Goal: Task Accomplishment & Management: Manage account settings

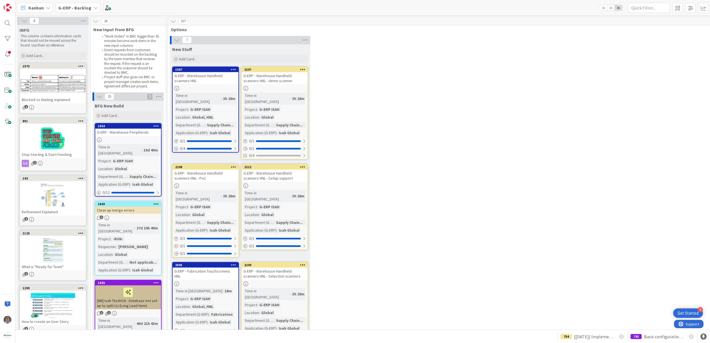
click at [277, 79] on div "G-ERP - Warehouse Handheld scanners HNL - demo scanner" at bounding box center [275, 78] width 66 height 12
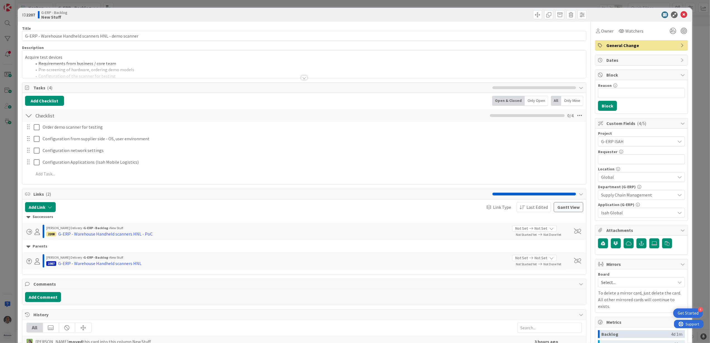
click at [301, 78] on div at bounding box center [304, 77] width 6 height 4
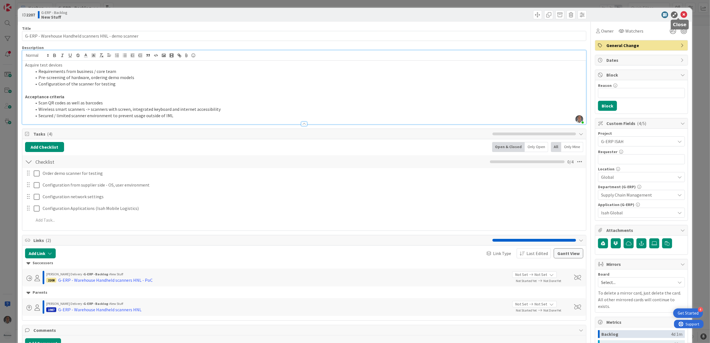
click at [681, 15] on icon at bounding box center [684, 14] width 7 height 7
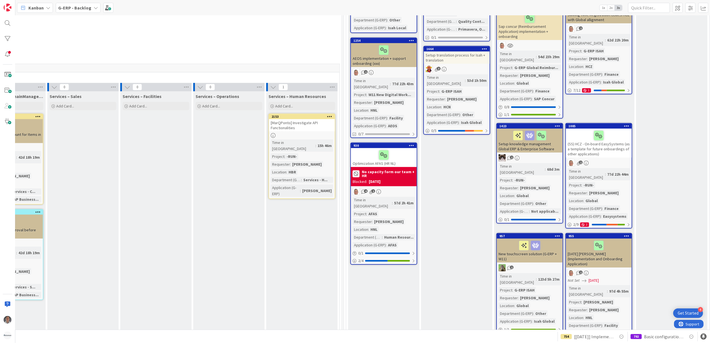
scroll to position [371, 417]
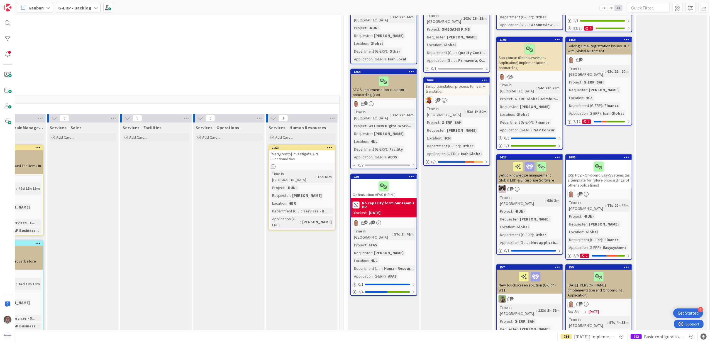
click at [329, 146] on icon at bounding box center [329, 148] width 5 height 4
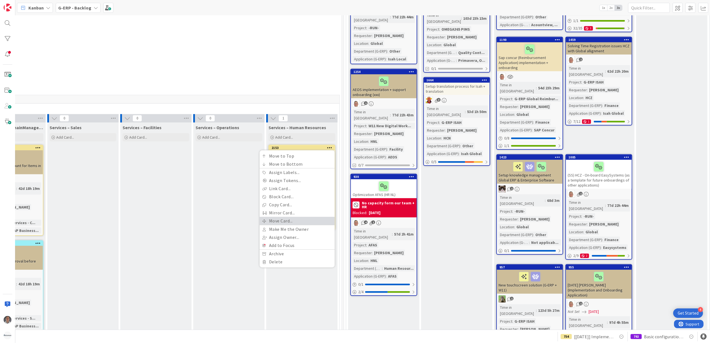
click at [284, 217] on link "Move Card..." at bounding box center [297, 221] width 75 height 8
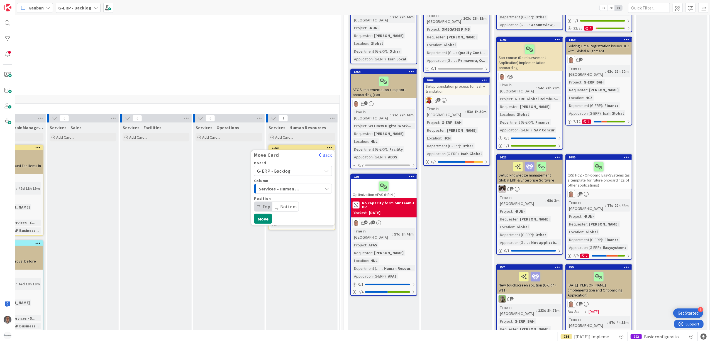
click at [285, 185] on span "Services – Human Resources" at bounding box center [280, 188] width 42 height 7
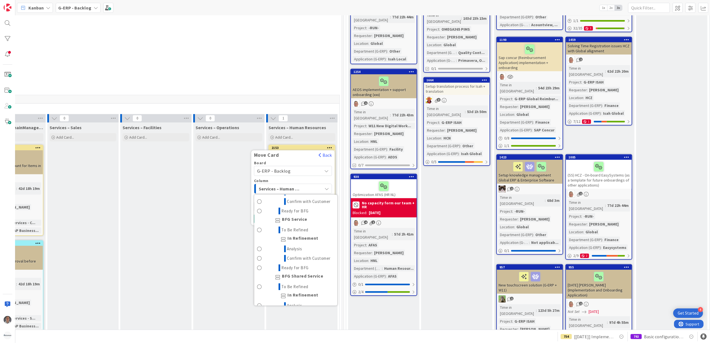
scroll to position [439, 0]
click at [304, 225] on span "To Be Refined" at bounding box center [295, 228] width 27 height 7
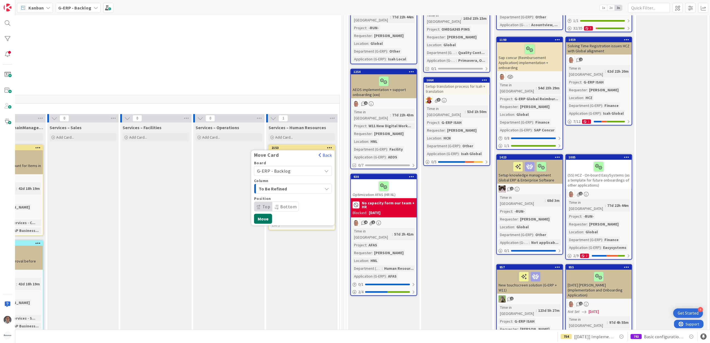
click at [258, 214] on button "Move" at bounding box center [263, 219] width 18 height 10
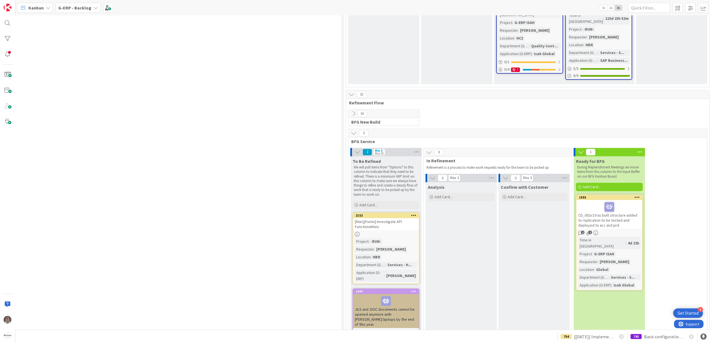
scroll to position [1174, 417]
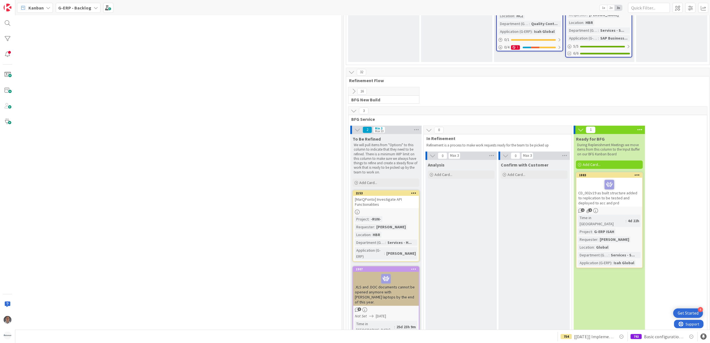
click at [376, 196] on div "[MarQPonto] Investigate API Functionalities" at bounding box center [386, 202] width 66 height 12
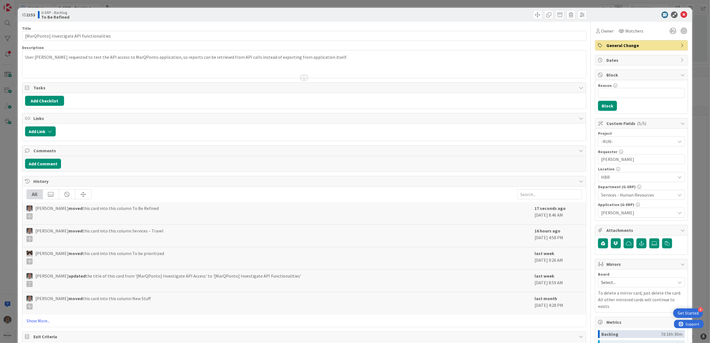
click at [327, 60] on div "User Felipe Paiva requested to test the API access to MarQPonto application, so…" at bounding box center [304, 64] width 564 height 28
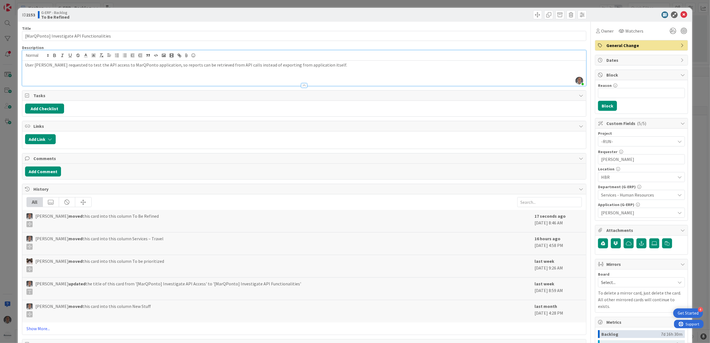
click at [349, 64] on p "User Felipe Paiva requested to test the API access to MarQPonto application, so…" at bounding box center [304, 65] width 559 height 6
click at [192, 31] on input "[MarQPonto] Investigate API Functionalities" at bounding box center [304, 36] width 565 height 10
click at [374, 73] on div "User Felipe Paiva requested to test the API access to MarQPonto application, so…" at bounding box center [304, 73] width 564 height 25
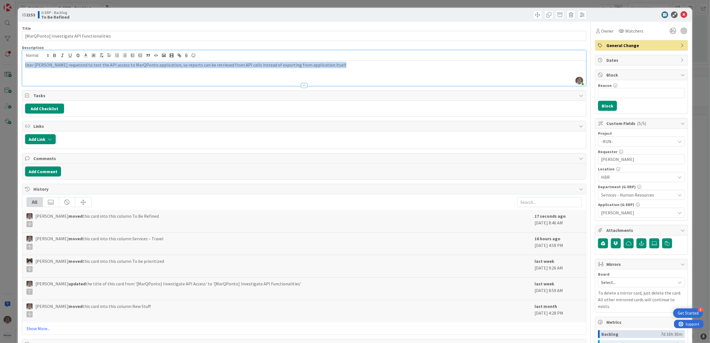
copy p "User Felipe Paiva requested to test the API access to MarQPonto application, so…"
click at [361, 63] on p "User Felipe Paiva requested to test the API access to MarQPonto application, so…" at bounding box center [304, 65] width 559 height 6
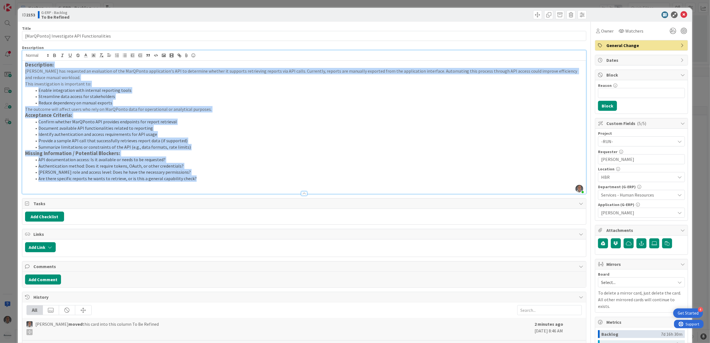
drag, startPoint x: 185, startPoint y: 177, endPoint x: 6, endPoint y: 47, distance: 221.2
click at [6, 47] on div "ID 2153 G-ERP - Backlog To Be Refined Title 43 / 128 [MarQPonto] Investigate AP…" at bounding box center [355, 171] width 710 height 343
click at [99, 57] on rect "button" at bounding box center [100, 57] width 2 height 0
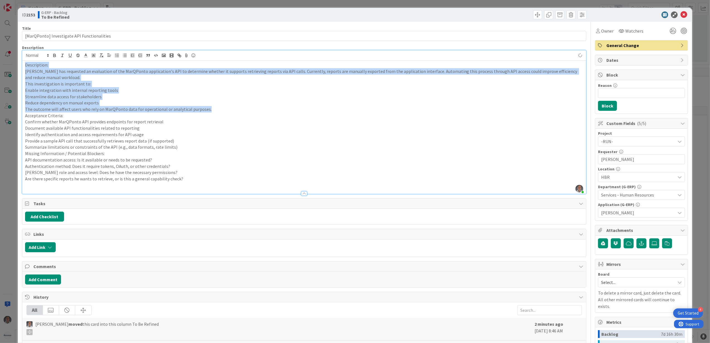
click at [110, 87] on p "Enable integration with internal reporting tools" at bounding box center [304, 90] width 559 height 6
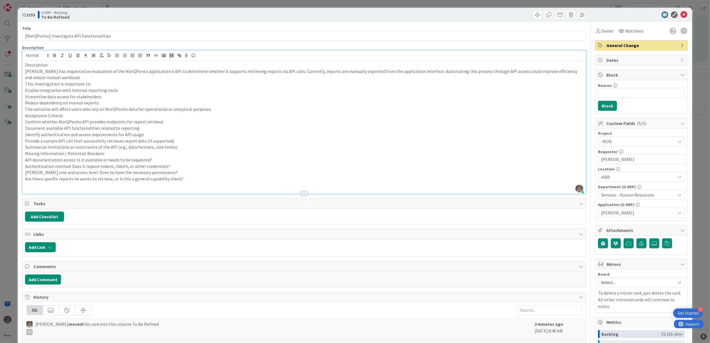
click at [89, 76] on p "Felipe Paiva has requested an evaluation of the MarQPonto application's API to …" at bounding box center [304, 74] width 559 height 13
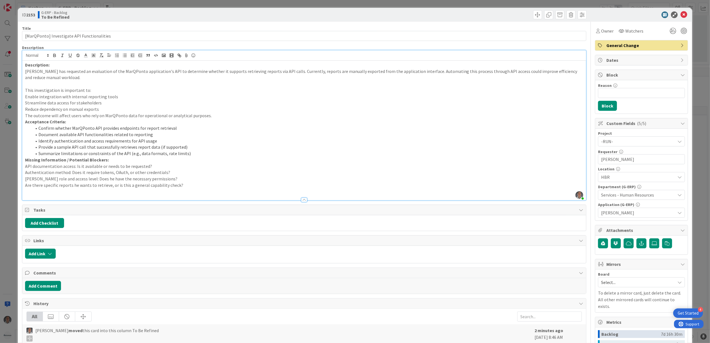
click at [217, 115] on p "The outcome will affect users who rely on MarQPonto data for operational or ana…" at bounding box center [304, 116] width 559 height 6
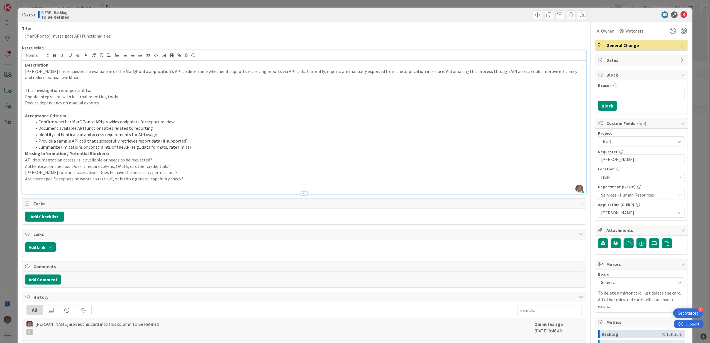
click at [216, 179] on p "Are there specific reports he wants to retrieve, or is this a general capabilit…" at bounding box center [304, 179] width 559 height 6
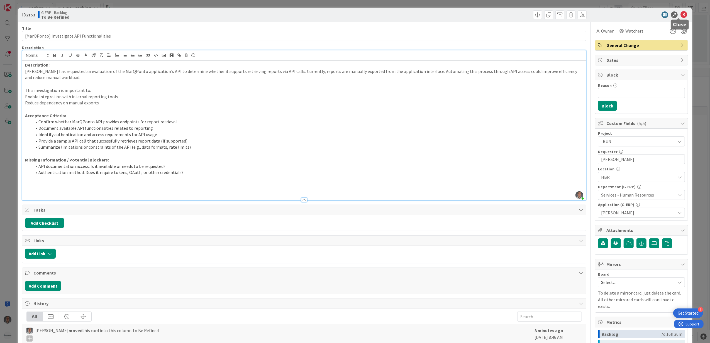
click at [681, 16] on icon at bounding box center [684, 14] width 7 height 7
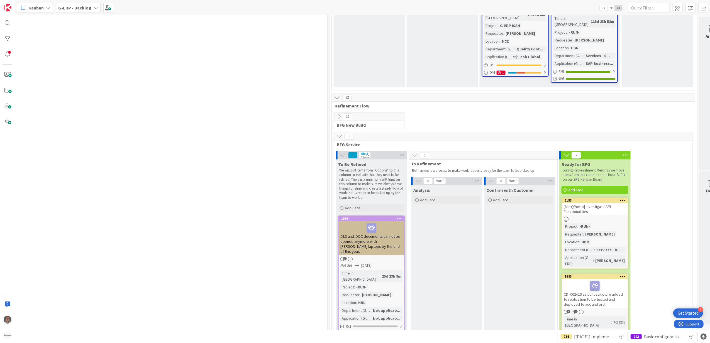
scroll to position [1141, 431]
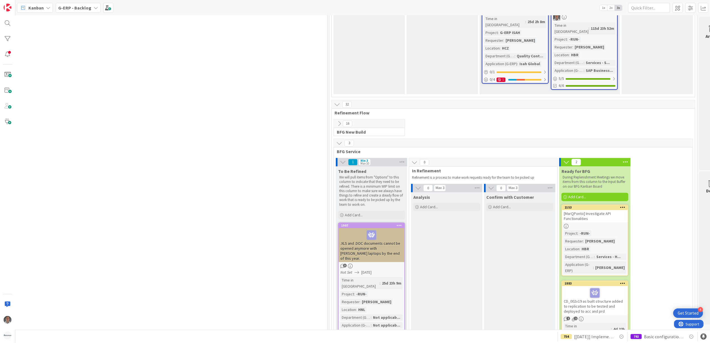
click at [601, 210] on div "[MarQPonto] Investigate API Functionalities" at bounding box center [595, 216] width 66 height 12
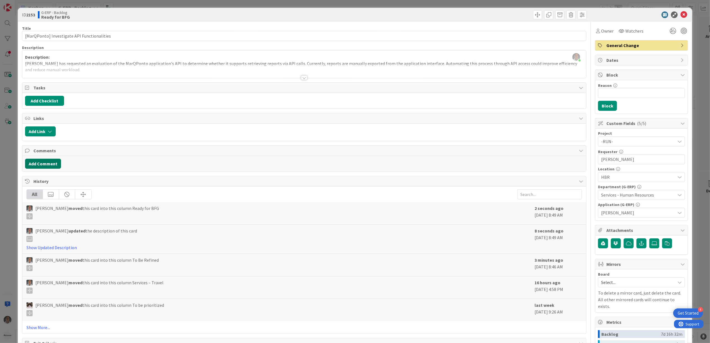
click at [48, 166] on button "Add Comment" at bounding box center [43, 164] width 36 height 10
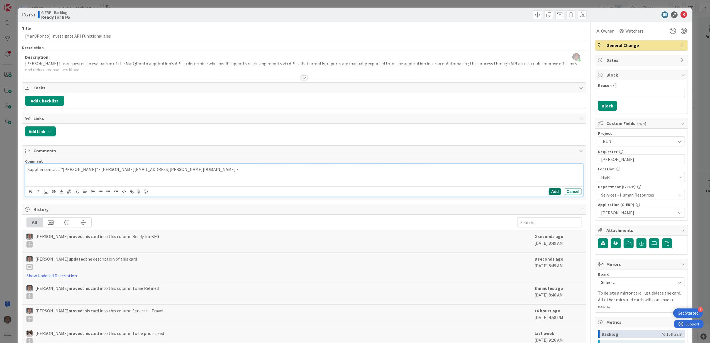
click at [549, 191] on button "Add" at bounding box center [555, 191] width 13 height 7
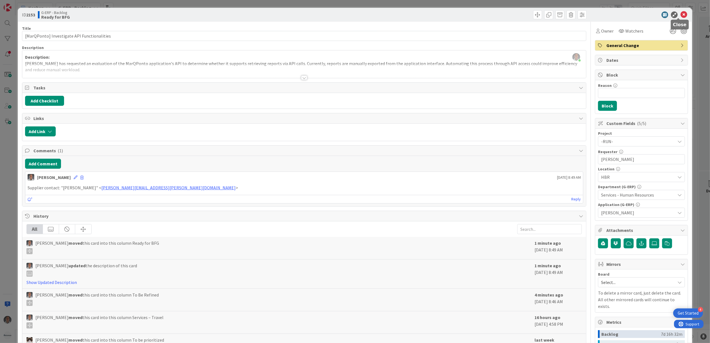
click at [681, 16] on icon at bounding box center [684, 14] width 7 height 7
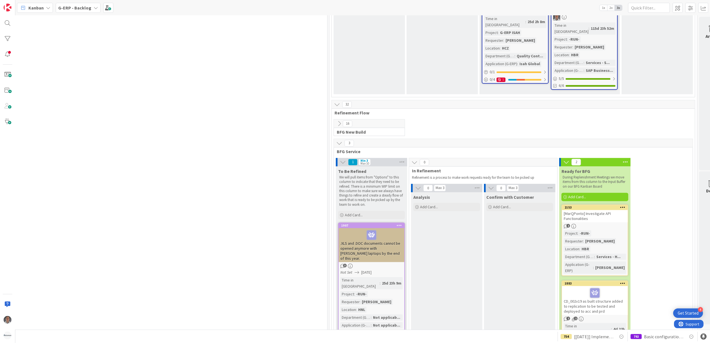
click at [395, 228] on div ".XLS and .DOC documents cannot be opened anymore with Huisman laptops by the en…" at bounding box center [372, 245] width 66 height 34
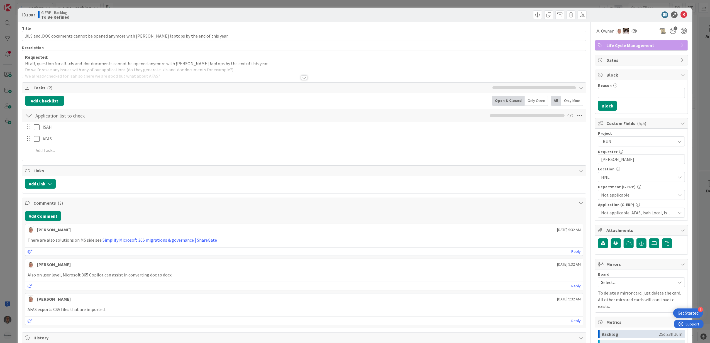
click at [305, 77] on div at bounding box center [304, 71] width 564 height 14
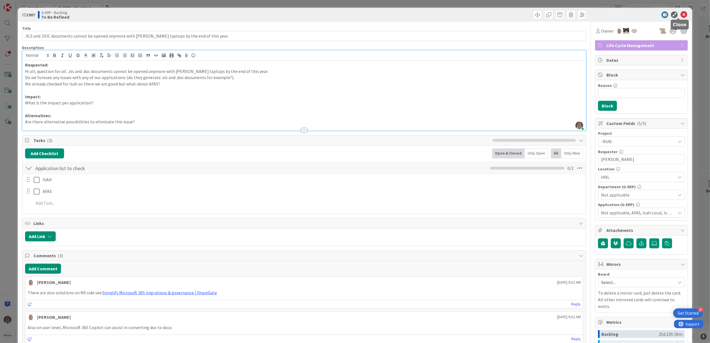
click at [681, 15] on icon at bounding box center [684, 14] width 7 height 7
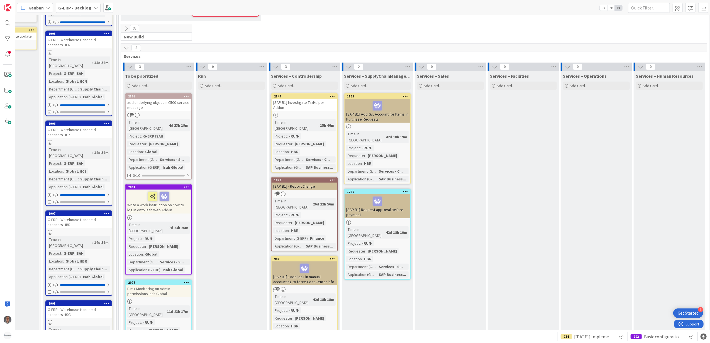
scroll to position [425, 49]
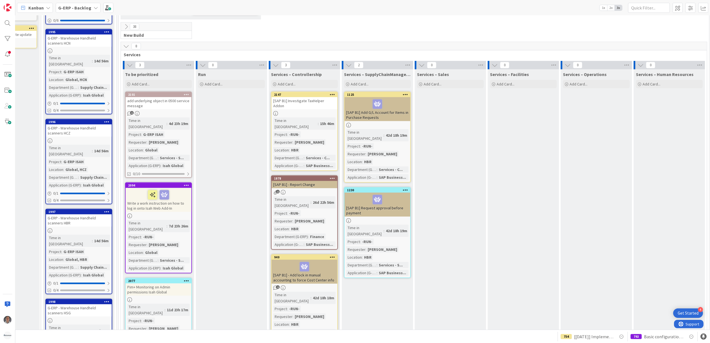
click at [187, 183] on icon at bounding box center [186, 185] width 5 height 4
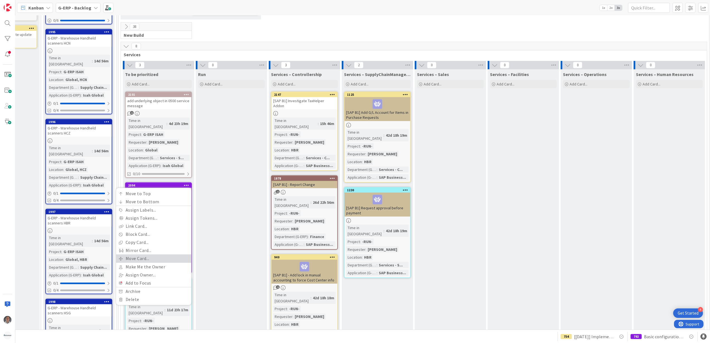
click at [152, 255] on link "Move Card..." at bounding box center [153, 259] width 75 height 8
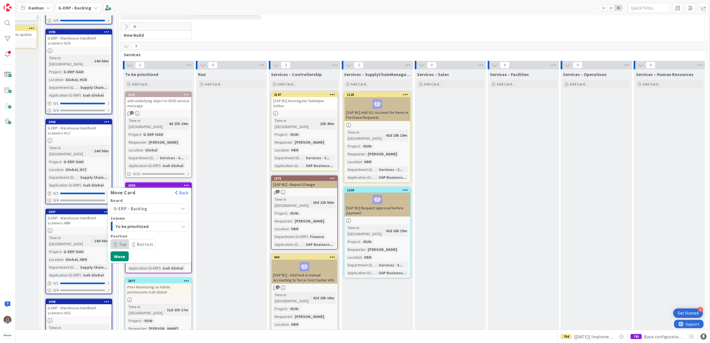
click at [144, 223] on span "To be prioritized" at bounding box center [136, 226] width 42 height 7
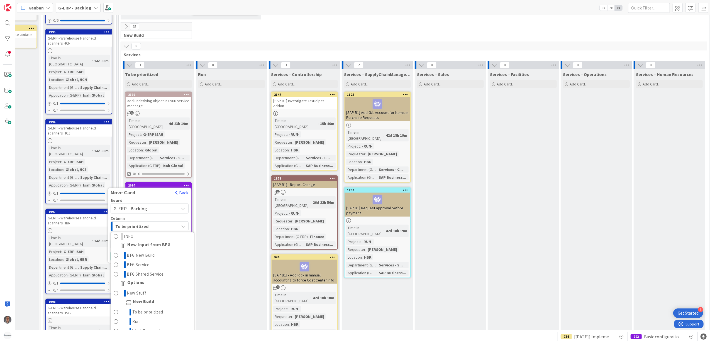
scroll to position [0, 0]
click at [232, 194] on div "Run Add Card..." at bounding box center [231, 215] width 71 height 292
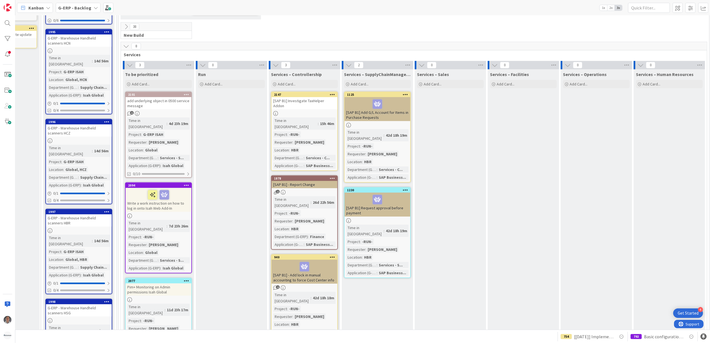
click at [298, 175] on div "1878 [SAP B1] - Report Change 1 Time in Column : 26d 22h 56m Project : -RUN- Re…" at bounding box center [304, 212] width 67 height 74
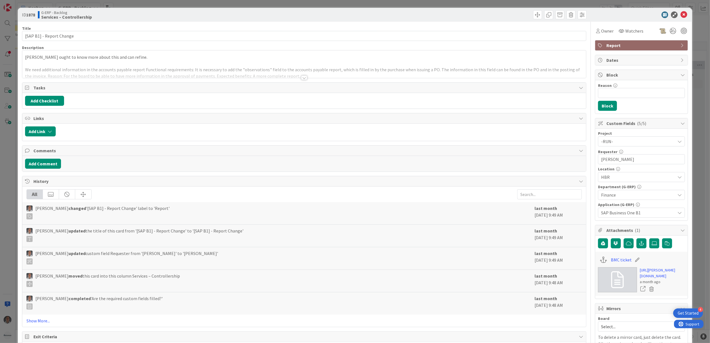
click at [302, 77] on div at bounding box center [304, 77] width 6 height 4
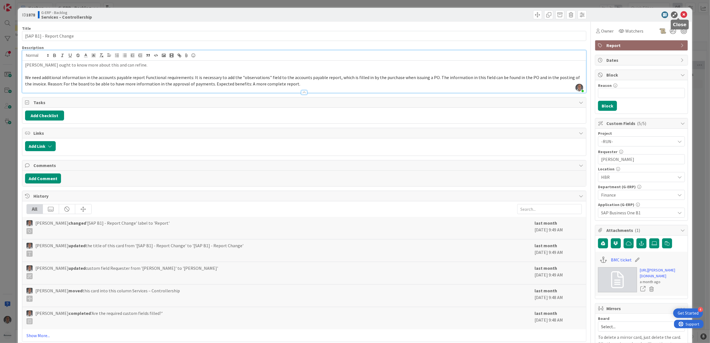
click at [681, 12] on icon at bounding box center [684, 14] width 7 height 7
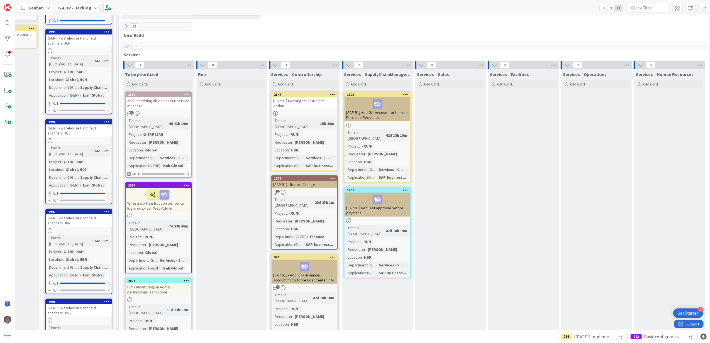
click at [334, 92] on icon at bounding box center [332, 94] width 5 height 4
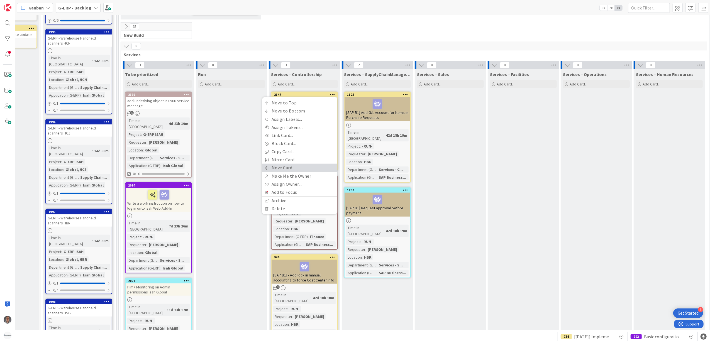
click at [287, 164] on link "Move Card..." at bounding box center [299, 168] width 75 height 8
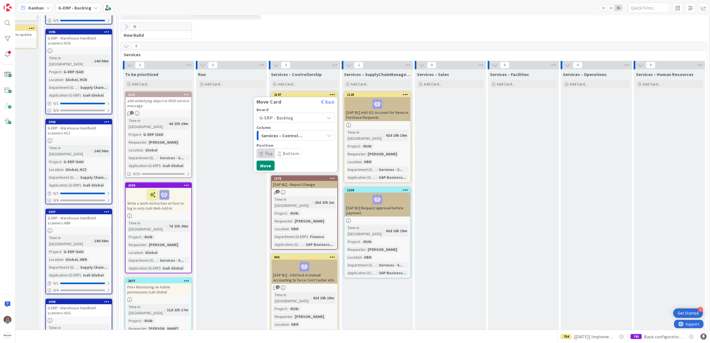
click at [284, 132] on span "Services – Controllership" at bounding box center [282, 135] width 42 height 7
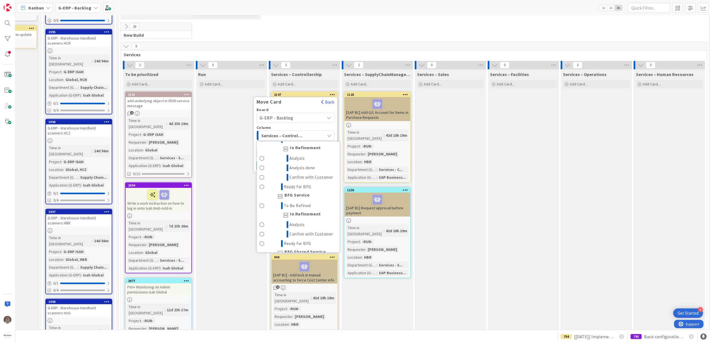
scroll to position [408, 0]
click at [305, 202] on span "To Be Refined" at bounding box center [297, 205] width 27 height 7
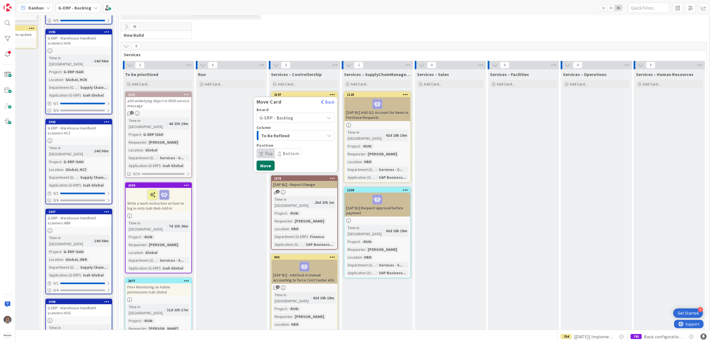
click at [262, 161] on button "Move" at bounding box center [266, 166] width 18 height 10
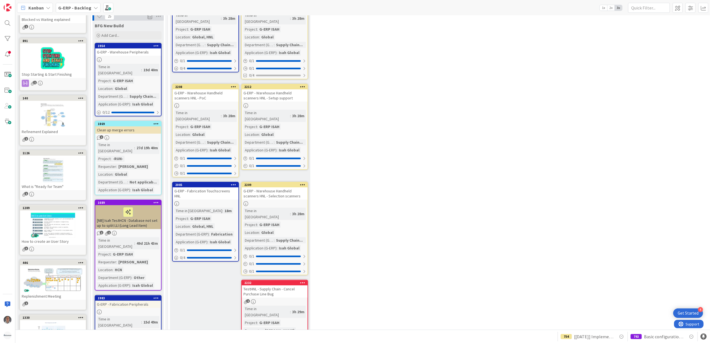
scroll to position [0, 0]
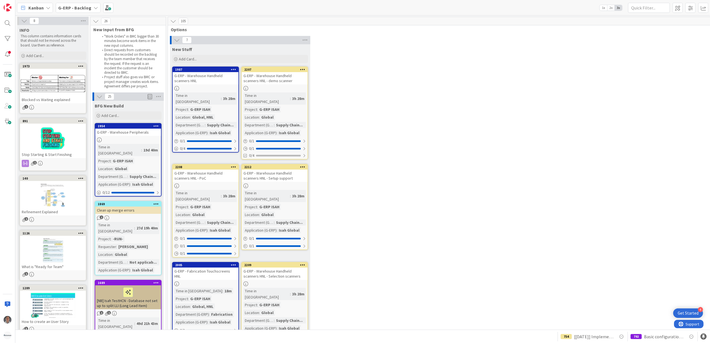
click at [86, 10] on span "G-ERP - Backlog" at bounding box center [74, 7] width 33 height 7
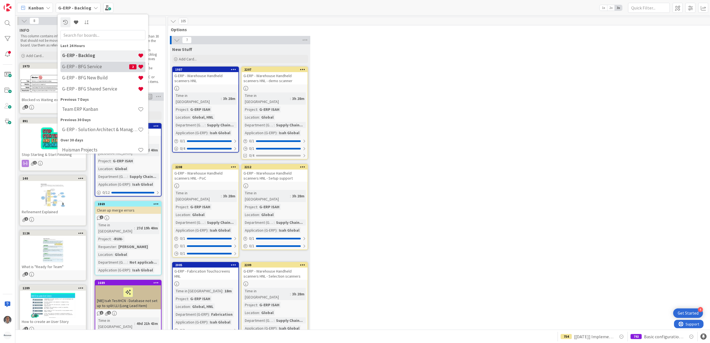
click at [102, 69] on h4 "G-ERP - BFG Service" at bounding box center [95, 67] width 67 height 6
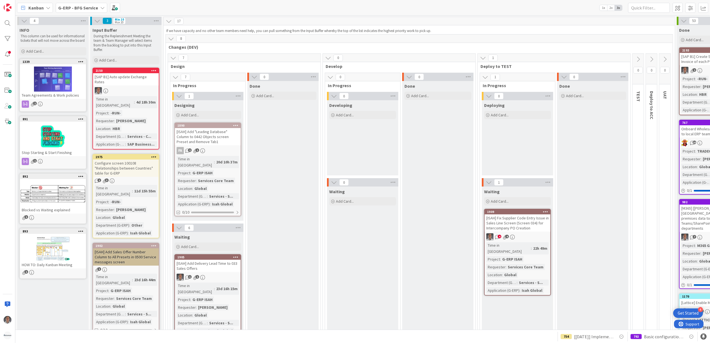
click at [84, 10] on b "G-ERP - BFG Service" at bounding box center [78, 8] width 40 height 6
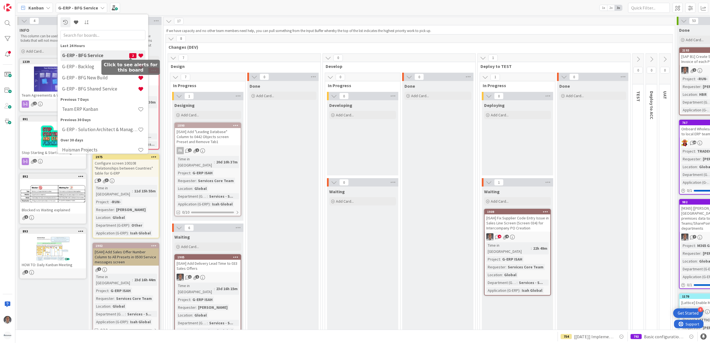
click at [130, 54] on span "2" at bounding box center [132, 55] width 7 height 5
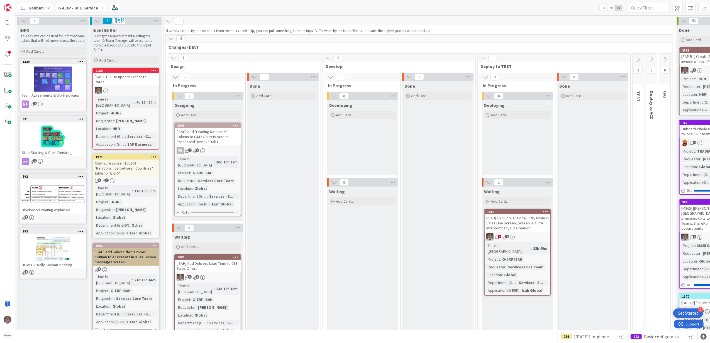
click at [82, 7] on b "G-ERP - BFG Service" at bounding box center [78, 8] width 40 height 6
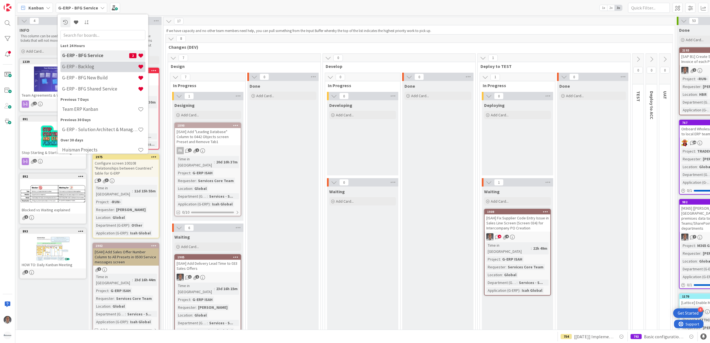
click at [101, 67] on h4 "G-ERP - Backlog" at bounding box center [100, 67] width 76 height 6
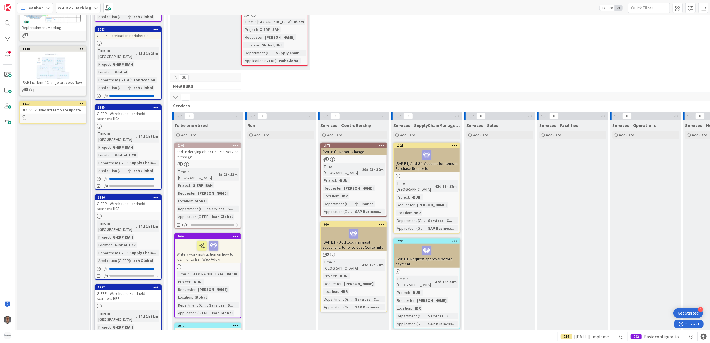
scroll to position [297, 0]
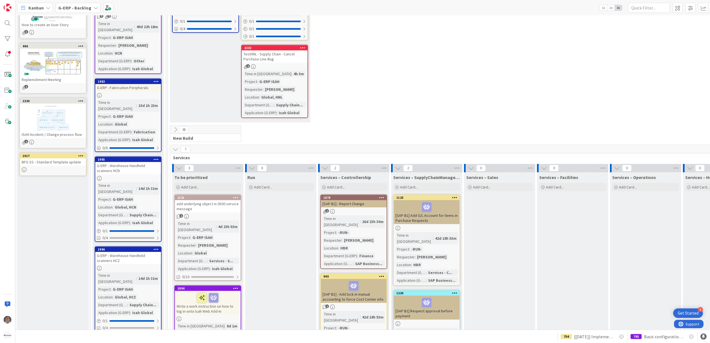
click at [176, 130] on icon at bounding box center [175, 130] width 6 height 6
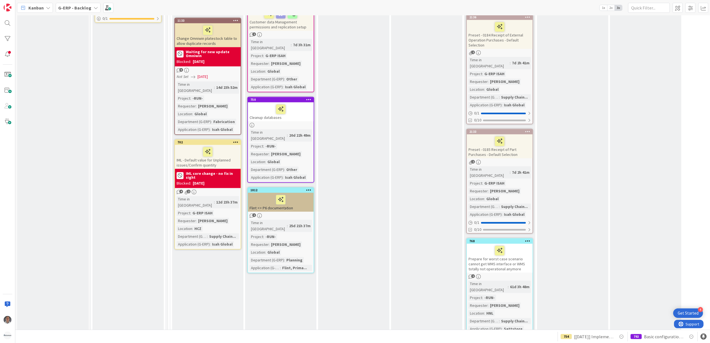
scroll to position [1153, 0]
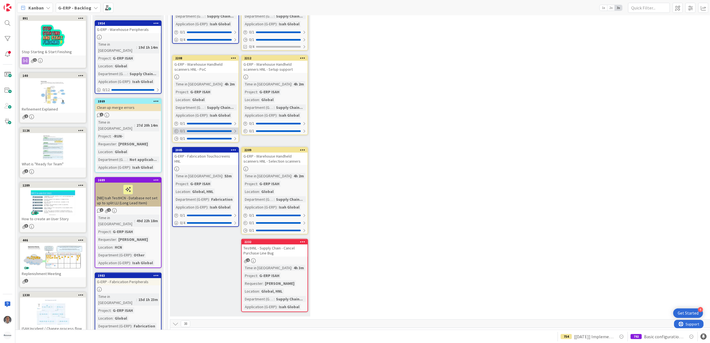
scroll to position [0, 0]
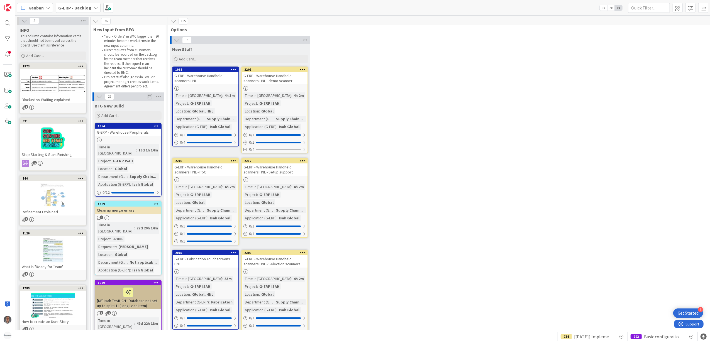
click at [81, 5] on b "G-ERP - Backlog" at bounding box center [74, 8] width 33 height 6
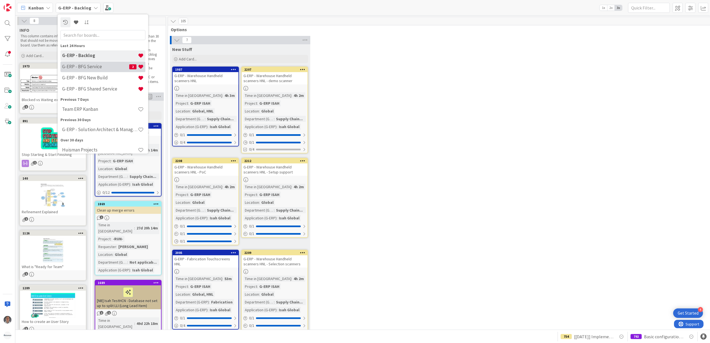
click at [103, 65] on h4 "G-ERP - BFG Service" at bounding box center [95, 67] width 67 height 6
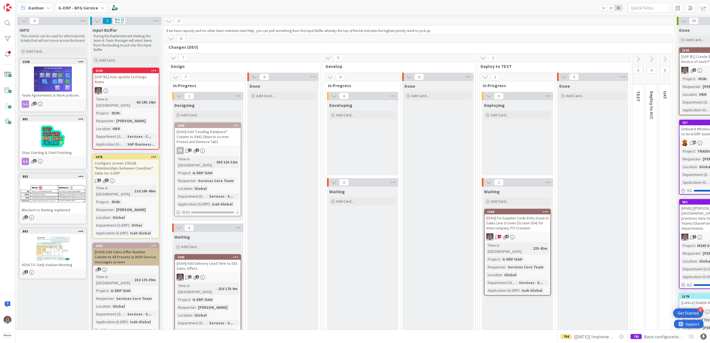
click at [142, 248] on div "[ISAH] Add Sales Offer Number Column to All Presets in 0500 Service messages sc…" at bounding box center [126, 256] width 66 height 17
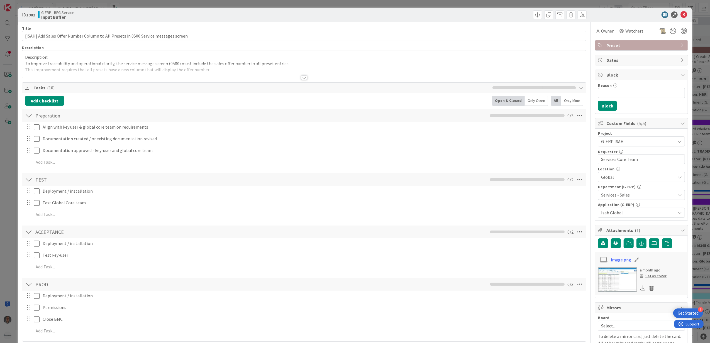
click at [302, 77] on div at bounding box center [304, 77] width 6 height 4
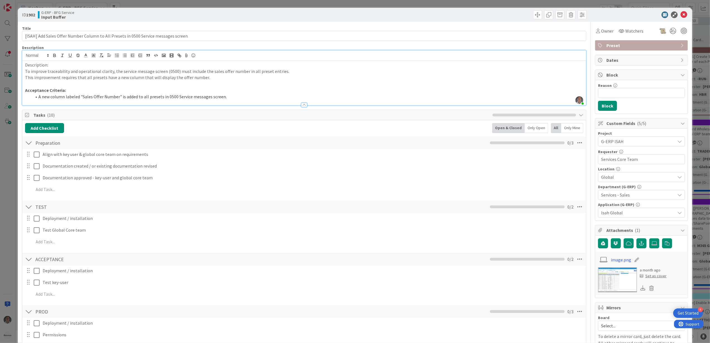
click at [232, 93] on p "Acceptance Criteria:" at bounding box center [304, 90] width 559 height 6
click at [681, 13] on icon at bounding box center [684, 14] width 7 height 7
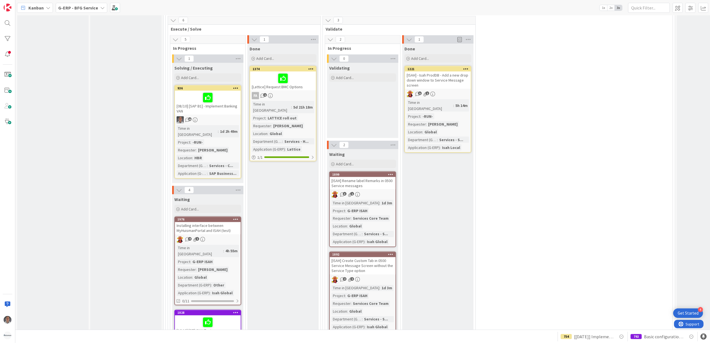
scroll to position [778, 0]
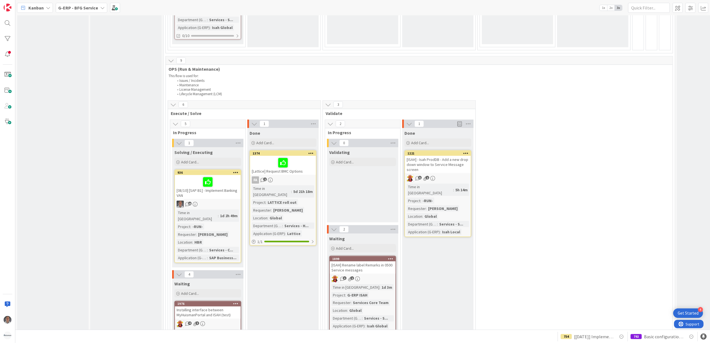
click at [448, 156] on div "[ISAH] - Isah ProdDB - Add a new drop down window to Service Message screen" at bounding box center [438, 164] width 66 height 17
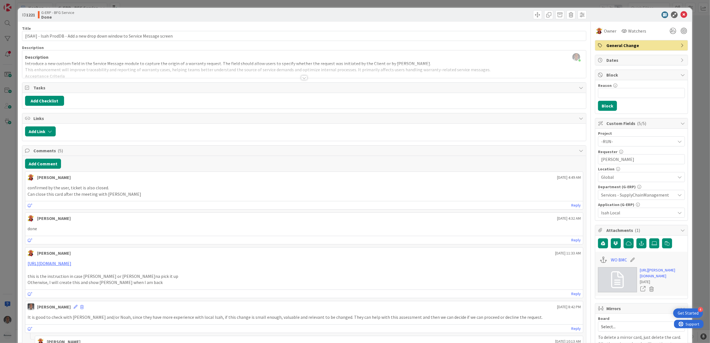
click at [300, 75] on div at bounding box center [304, 71] width 564 height 14
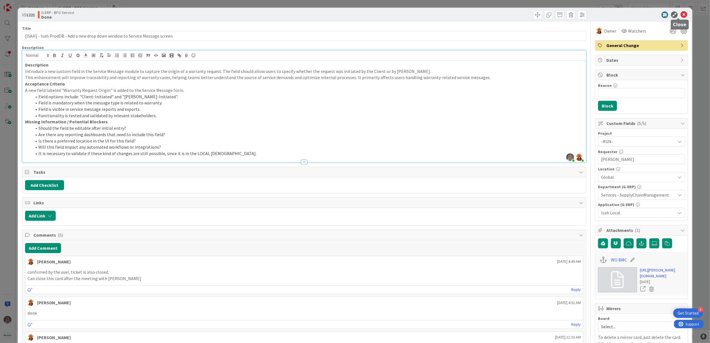
click at [681, 15] on icon at bounding box center [684, 14] width 7 height 7
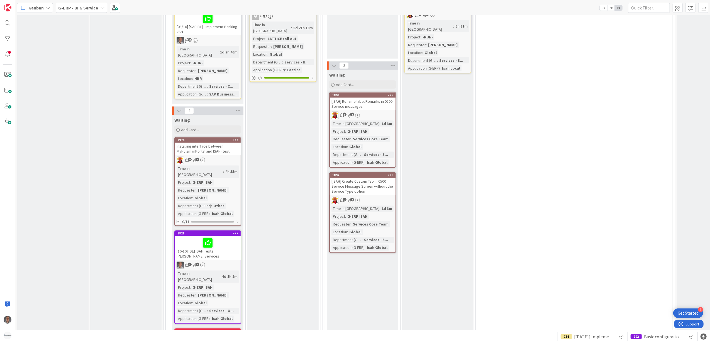
scroll to position [816, 0]
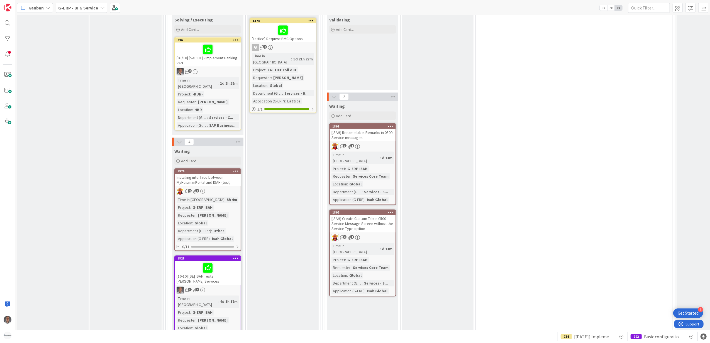
scroll to position [928, 0]
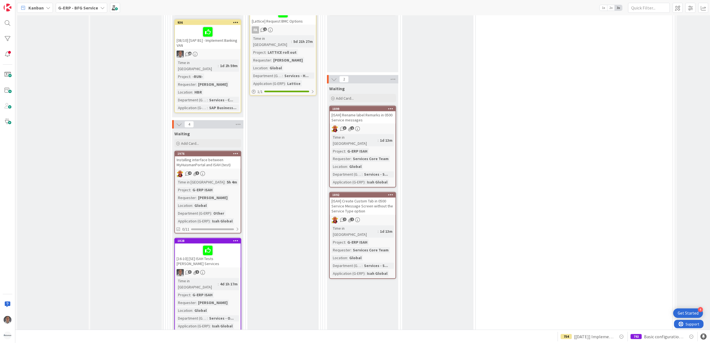
click at [221, 157] on div "Installing interface between MyHuismanPortal and ISAH (test)" at bounding box center [208, 163] width 66 height 12
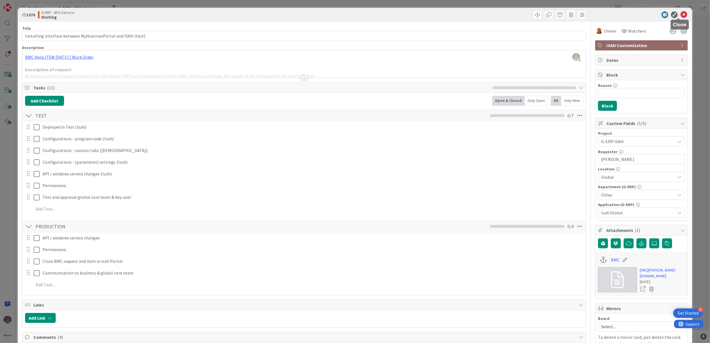
click at [681, 14] on icon at bounding box center [684, 14] width 7 height 7
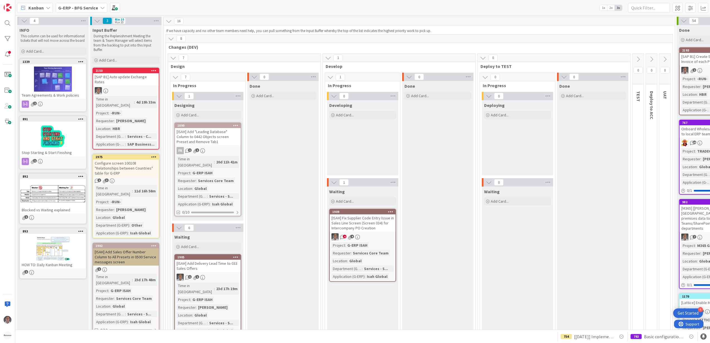
click at [79, 6] on b "G-ERP - BFG Service" at bounding box center [78, 8] width 40 height 6
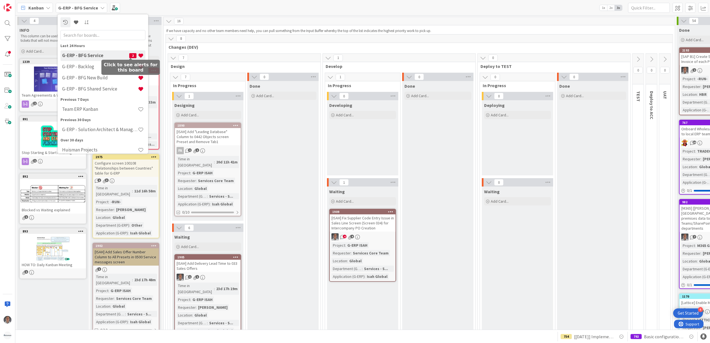
click at [130, 55] on span "2" at bounding box center [132, 55] width 7 height 5
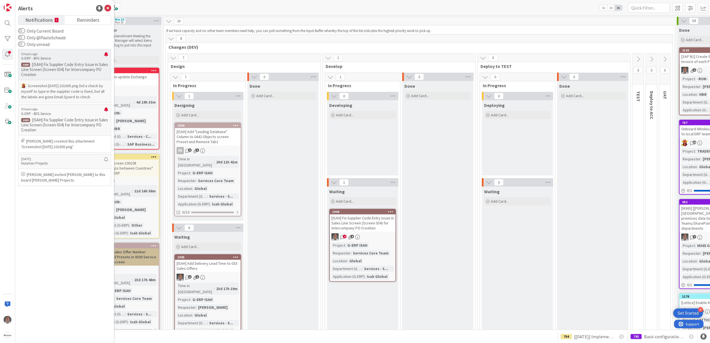
click at [71, 62] on p "[ISAH] Fix Supplier Code Entry Issue in Sales Line Screen (Screen 034) for Inte…" at bounding box center [64, 69] width 87 height 15
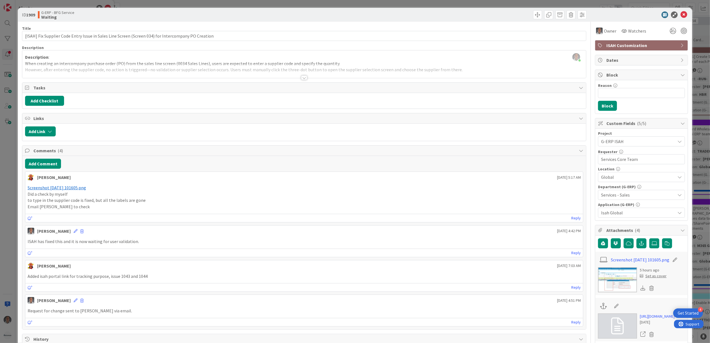
click at [295, 79] on div "Title 99 / 128 [ISAH] Fix Supplier Code Entry Issue in Sales Line Screen (Scree…" at bounding box center [304, 313] width 565 height 583
click at [301, 78] on div at bounding box center [304, 77] width 6 height 4
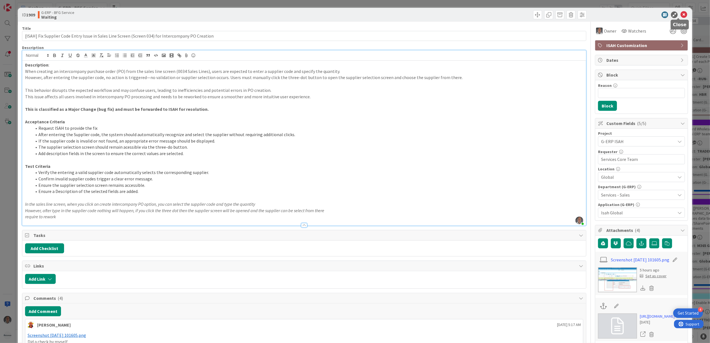
click at [681, 13] on icon at bounding box center [684, 14] width 7 height 7
